Goal: Entertainment & Leisure: Consume media (video, audio)

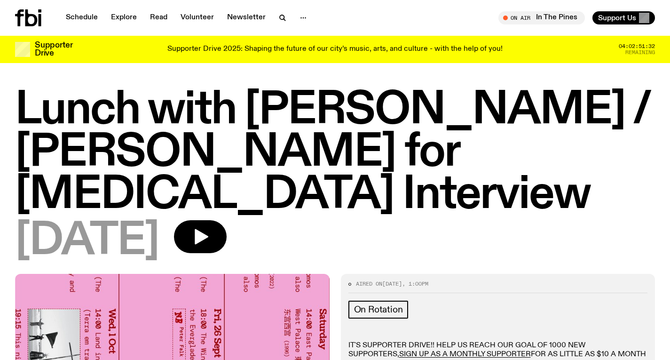
click at [32, 18] on icon at bounding box center [28, 17] width 26 height 17
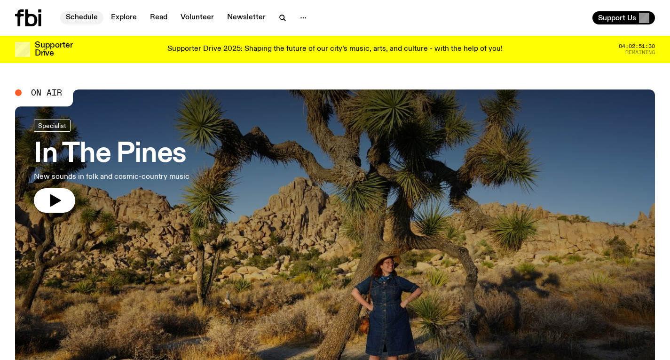
click at [84, 16] on link "Schedule" at bounding box center [81, 17] width 43 height 13
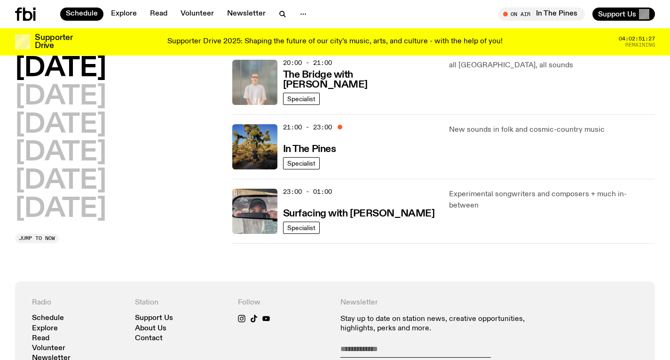
scroll to position [488, 0]
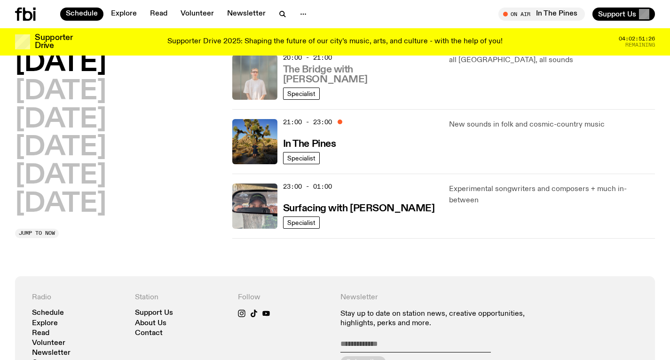
click at [337, 71] on h3 "The Bridge with [PERSON_NAME]" at bounding box center [360, 75] width 155 height 20
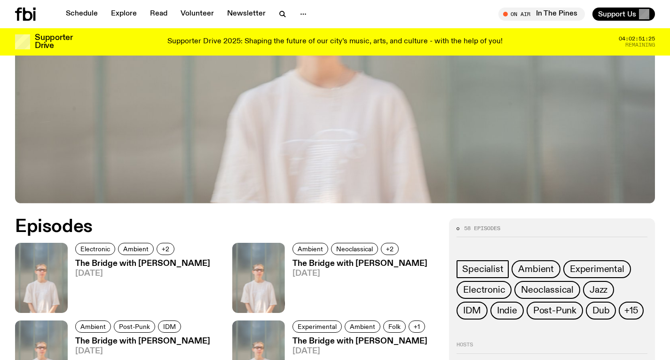
scroll to position [397, 0]
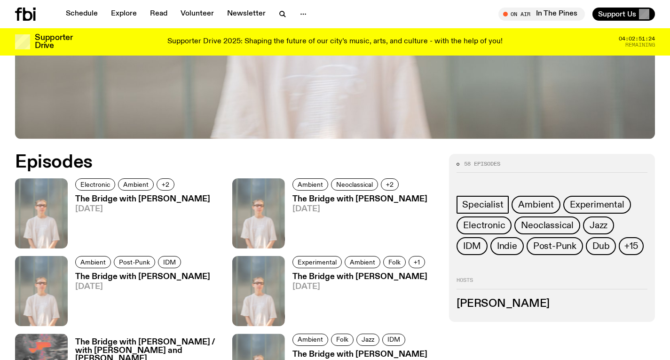
click at [177, 200] on h3 "The Bridge with [PERSON_NAME]" at bounding box center [142, 199] width 135 height 8
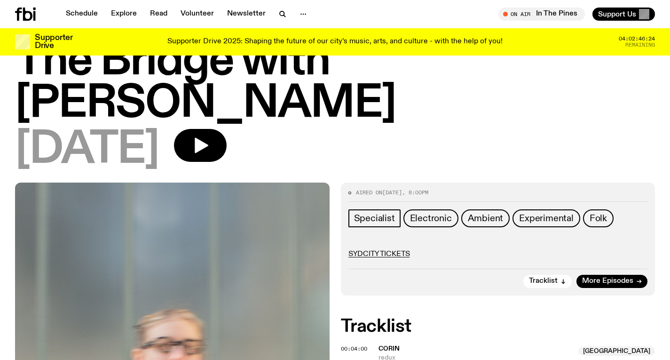
scroll to position [35, 0]
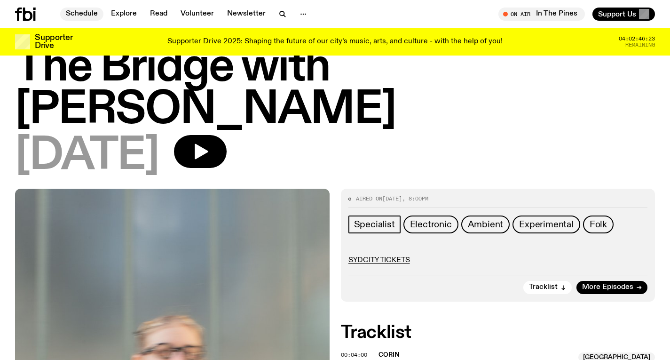
click at [90, 17] on link "Schedule" at bounding box center [81, 14] width 43 height 13
